Goal: Transaction & Acquisition: Purchase product/service

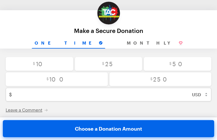
type input "[EMAIL_ADDRESS][DOMAIN_NAME]"
type input "QOEzKhJre"
type input "deewWqxCLgYPCTn"
type input "KYlZSHdut"
type input "IFRYfgoOT"
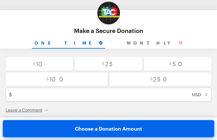
type input "RgWvhOPUL"
type input "SmGdbnaF"
select select "CY"
radio input "true"
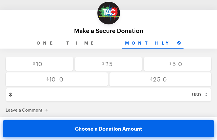
radio input "true"
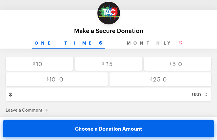
radio input "true"
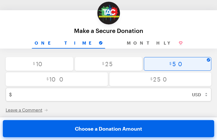
radio input "true"
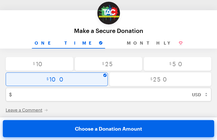
radio input "true"
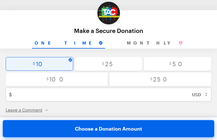
radio input "true"
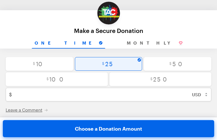
radio input "true"
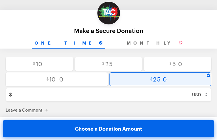
radio input "false"
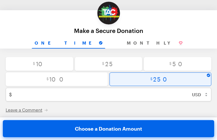
type input "250"
checkbox input "true"
radio input "true"
checkbox input "false"
radio input "true"
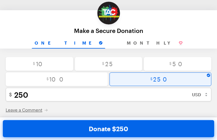
checkbox input "false"
